Goal: Register for event/course

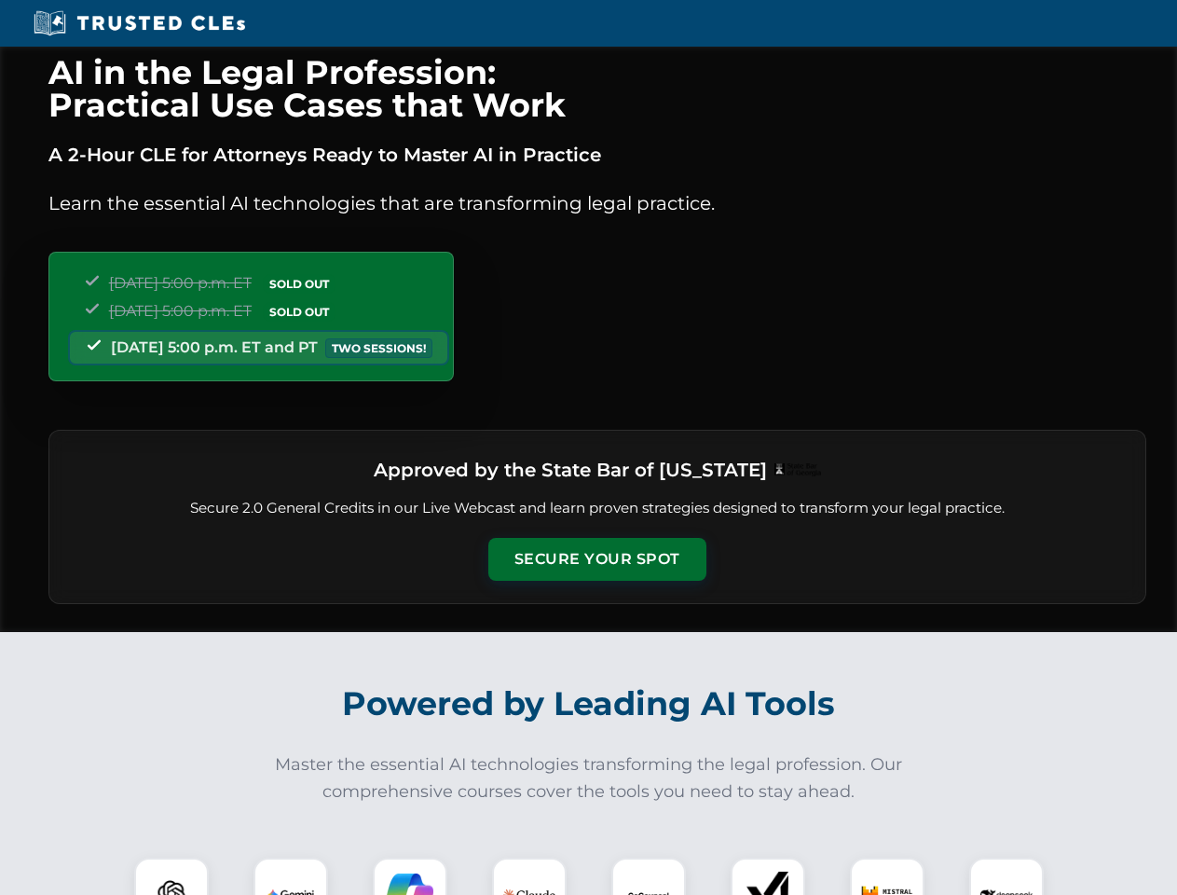
click at [596, 559] on button "Secure Your Spot" at bounding box center [597, 559] width 218 height 43
click at [171, 876] on img at bounding box center [171, 894] width 54 height 54
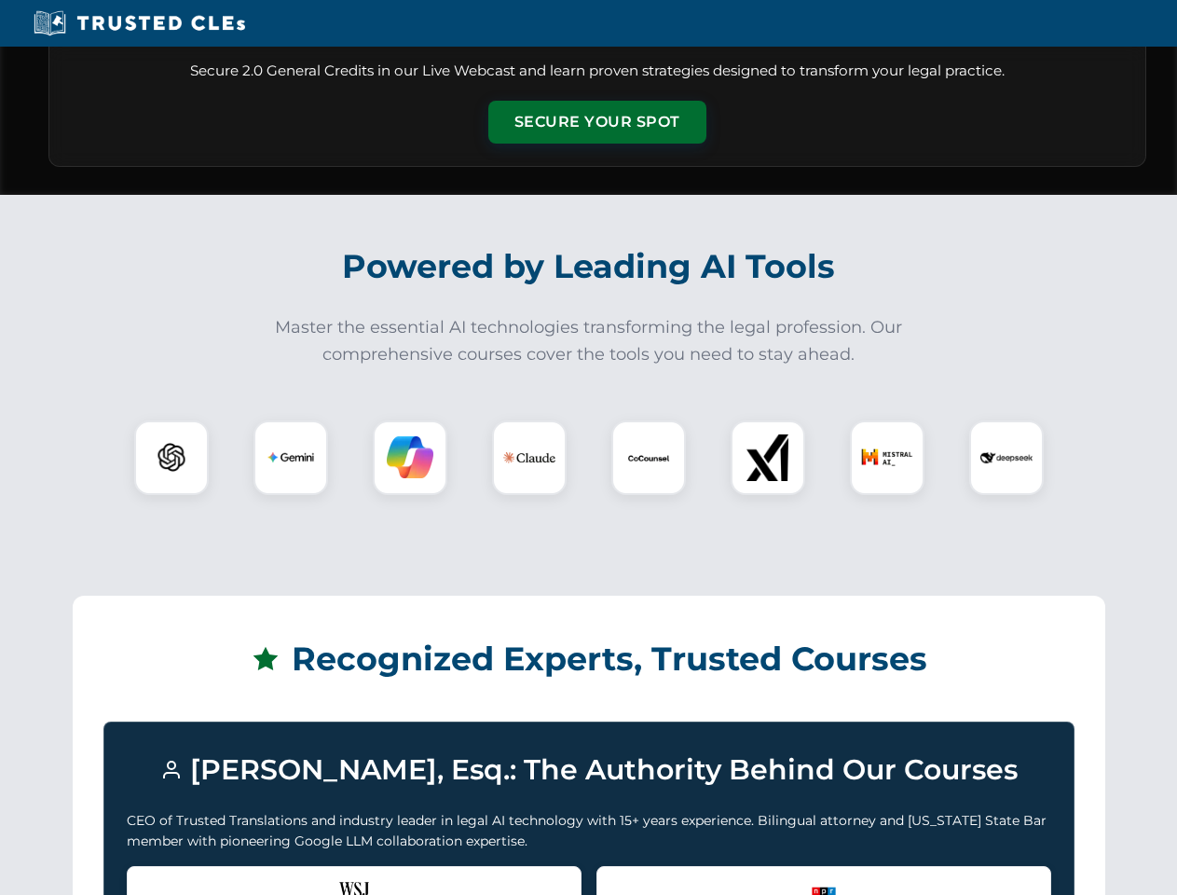
click at [291, 876] on div "Recognized by the WSJ [PERSON_NAME] was featured for his expertise in AI legal …" at bounding box center [354, 903] width 455 height 75
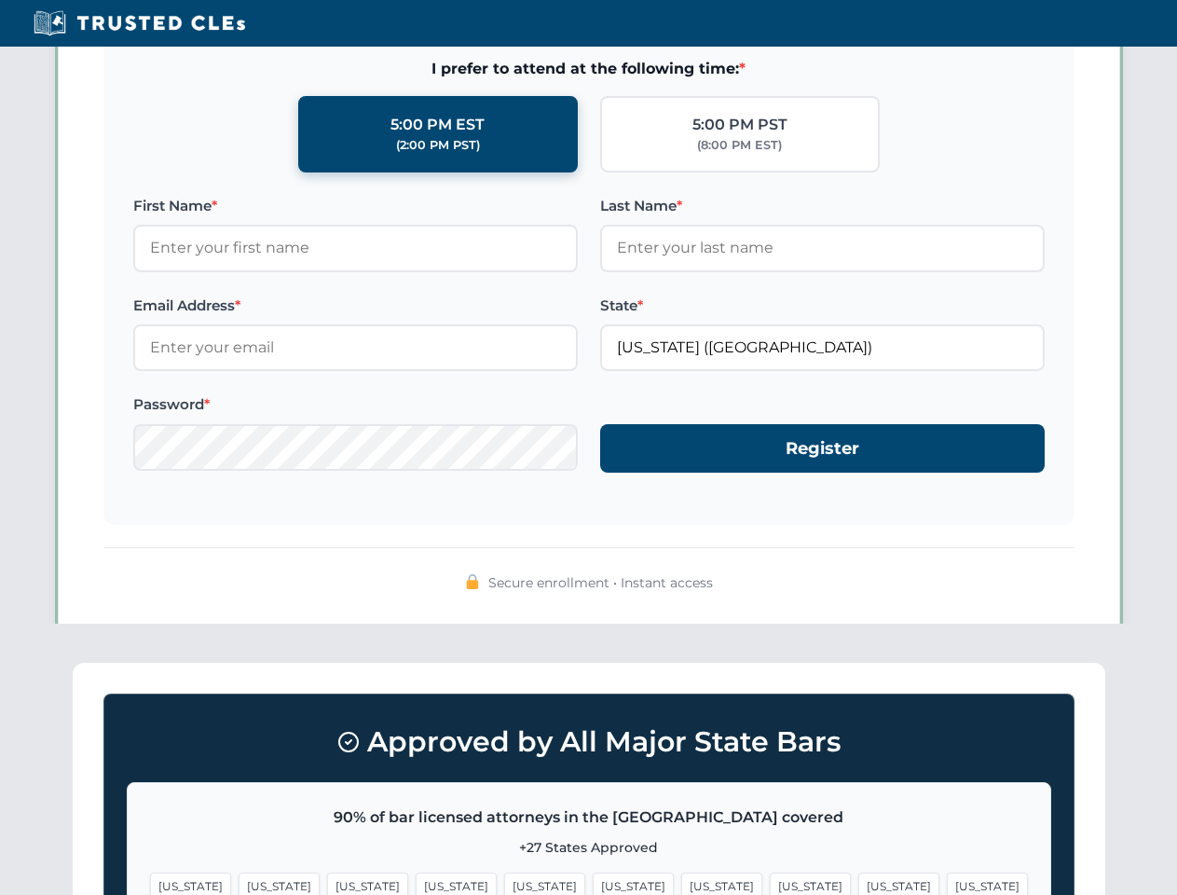
click at [681, 876] on span "[US_STATE]" at bounding box center [721, 885] width 81 height 27
click at [858, 876] on span "[US_STATE]" at bounding box center [898, 885] width 81 height 27
